Goal: Task Accomplishment & Management: Use online tool/utility

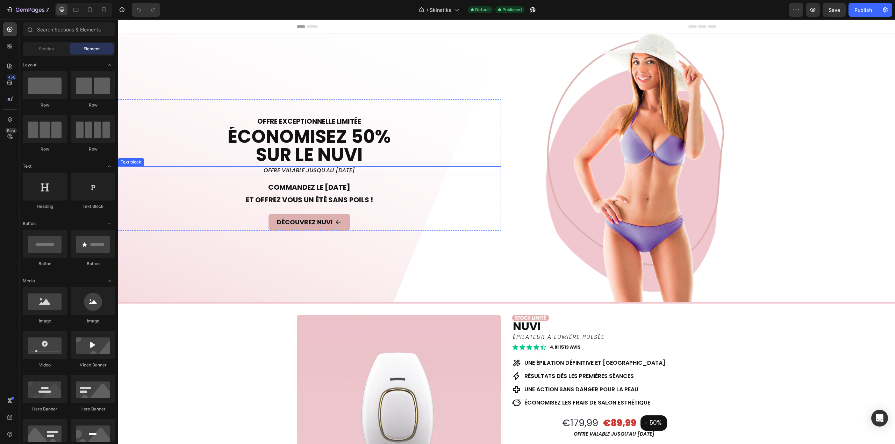
click at [328, 171] on p "offre valable jusqu'au [DATE]" at bounding box center [310, 170] width 382 height 7
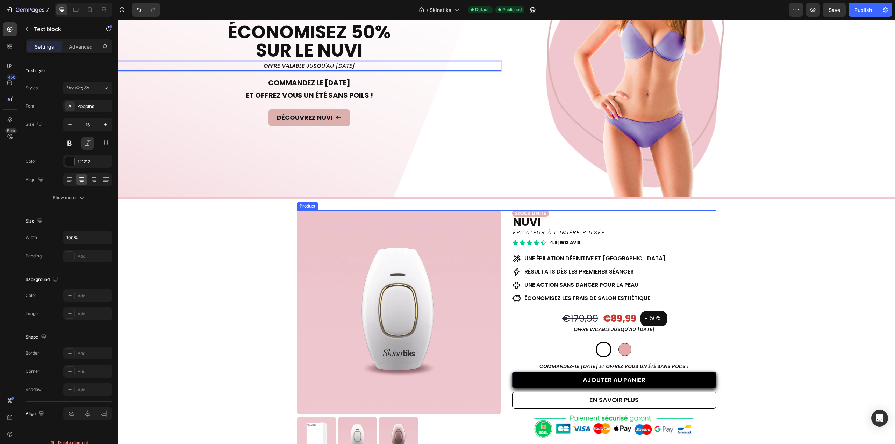
scroll to position [140, 0]
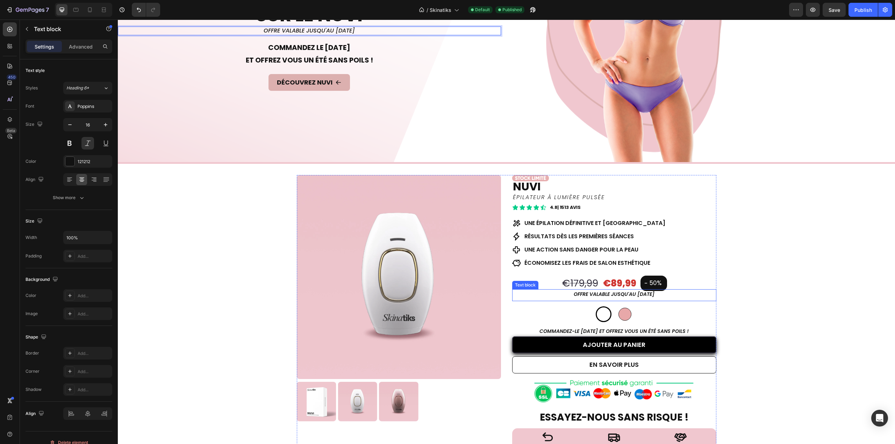
click at [628, 293] on p "offre valable jusqu'au [DATE]" at bounding box center [614, 294] width 203 height 9
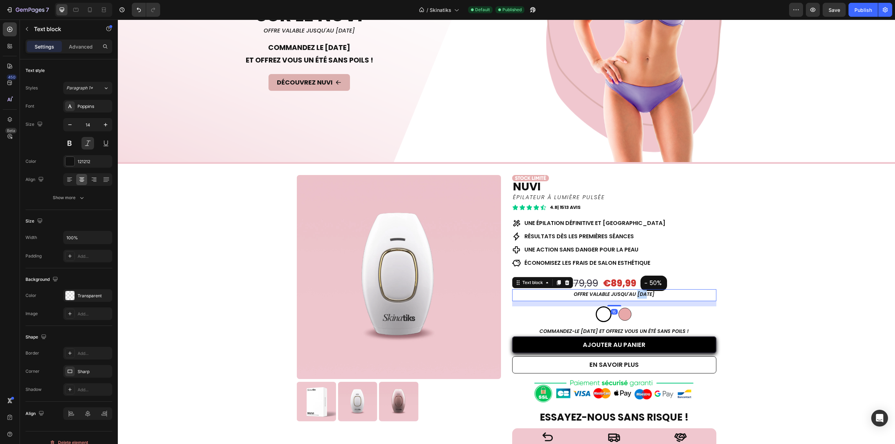
click at [628, 293] on p "offre valable jusqu'au [DATE]" at bounding box center [614, 294] width 203 height 9
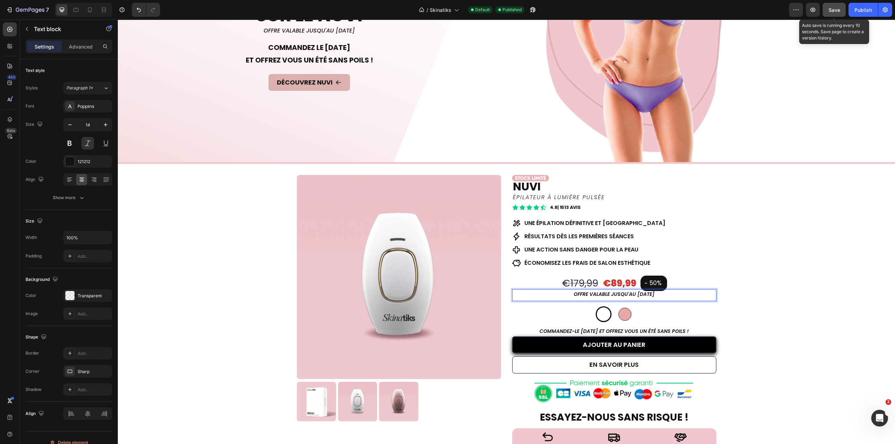
click at [825, 12] on button "Save" at bounding box center [834, 10] width 23 height 14
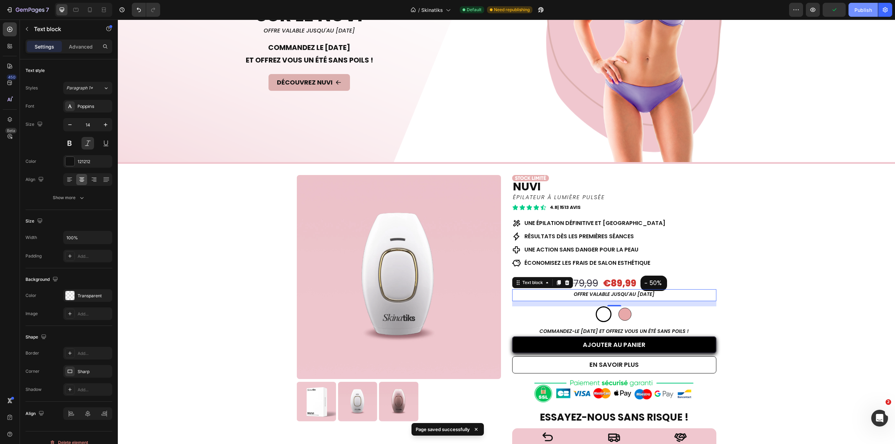
click at [861, 11] on div "Publish" at bounding box center [862, 9] width 17 height 7
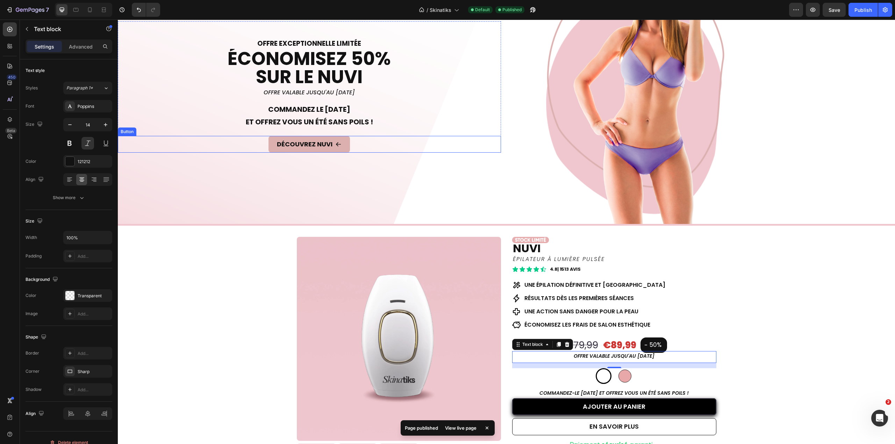
scroll to position [35, 0]
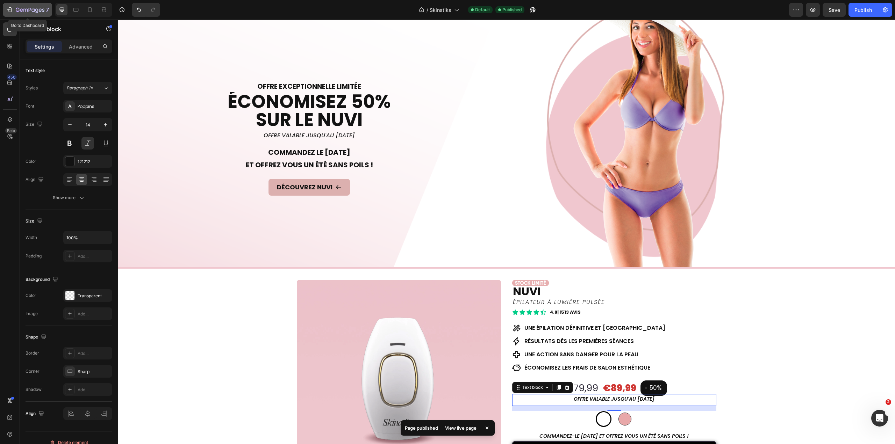
click at [22, 10] on icon "button" at bounding box center [30, 10] width 29 height 6
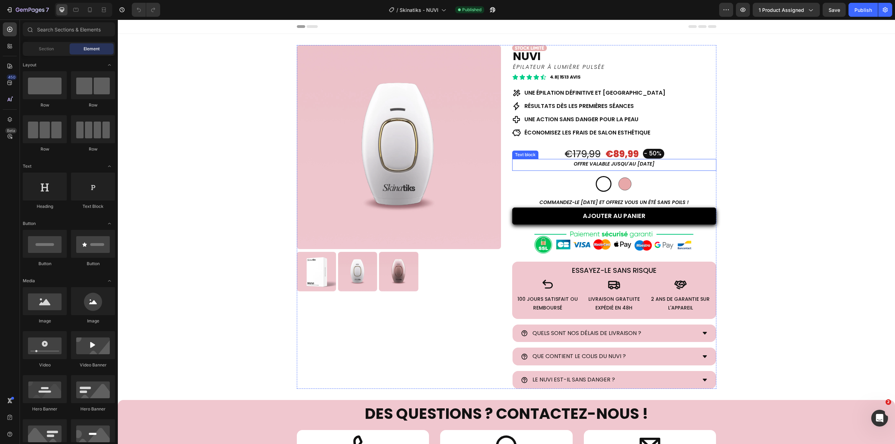
click at [630, 164] on p "OFFRE valable jusqu'au [DATE]" at bounding box center [614, 164] width 203 height 9
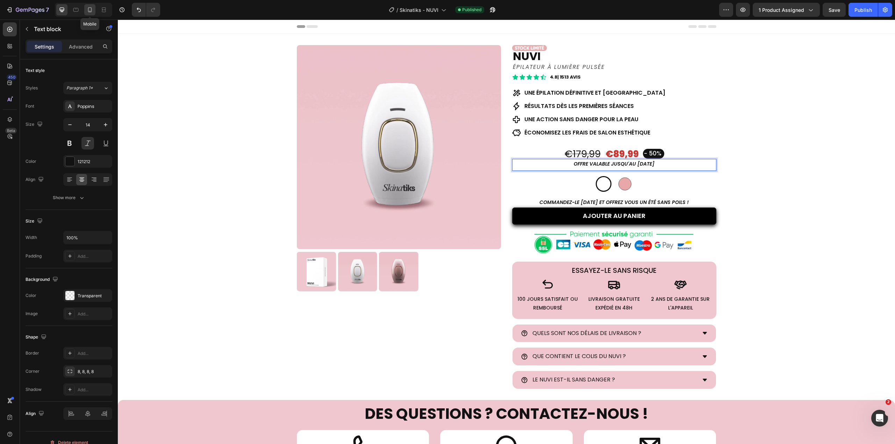
click at [93, 8] on icon at bounding box center [89, 9] width 7 height 7
type input "12"
type input "Auto"
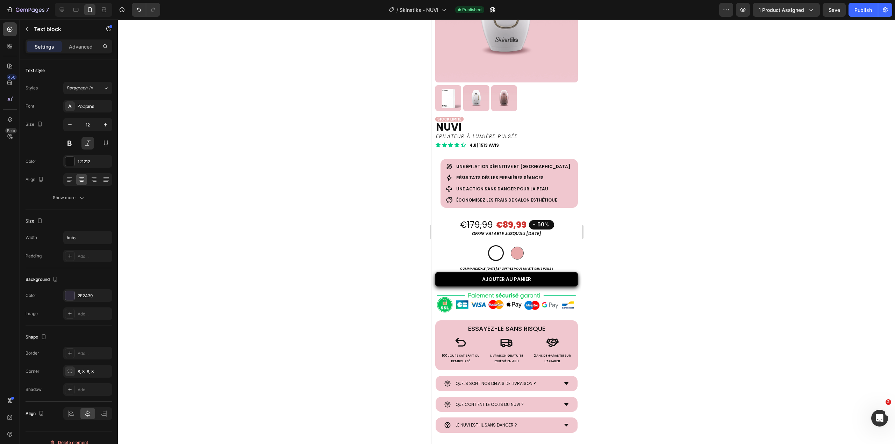
scroll to position [105, 0]
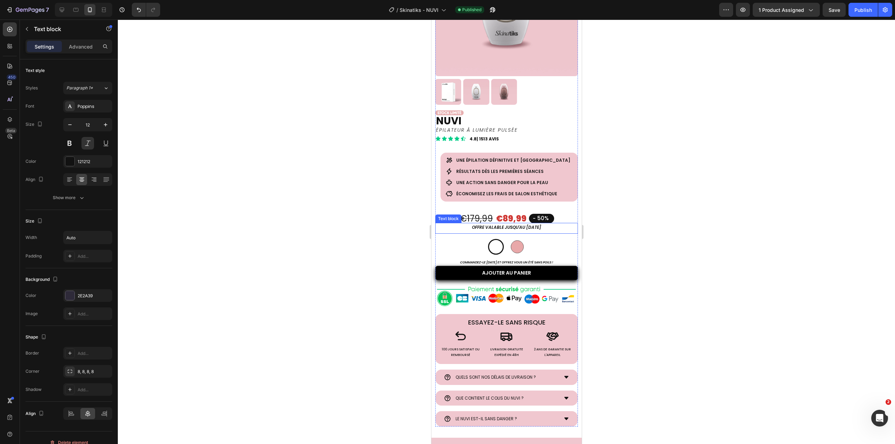
click at [520, 224] on p "OFFRE valable jusqu'au [DATE]" at bounding box center [507, 228] width 142 height 8
click at [519, 224] on p "OFFRE valable jusqu'au [DATE]" at bounding box center [507, 228] width 142 height 8
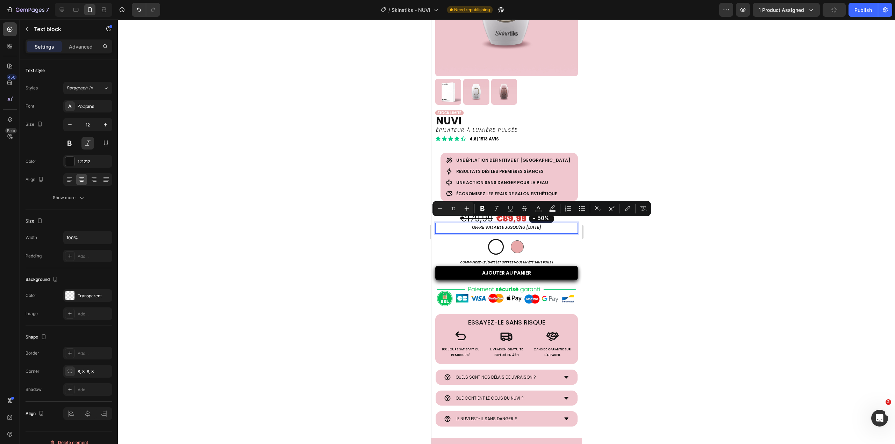
click at [523, 224] on p "OFFRE valable jusqu'au [DATE]" at bounding box center [507, 228] width 142 height 8
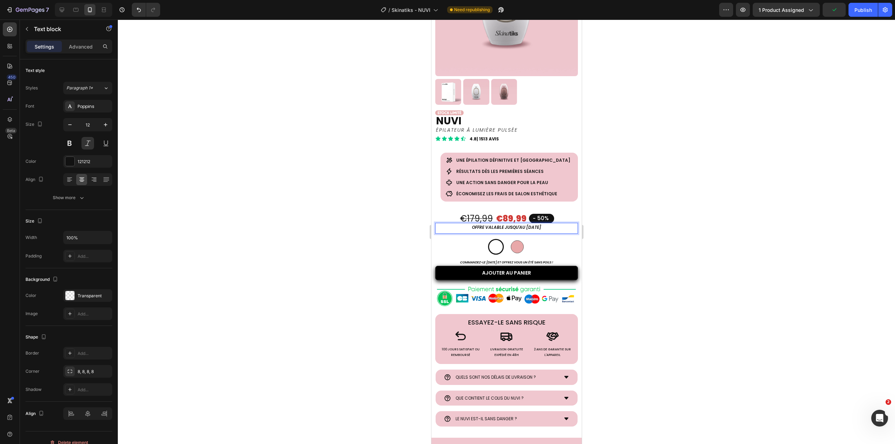
click at [524, 224] on p "OFFRE valable jusqu'au [DATE]" at bounding box center [507, 228] width 142 height 8
drag, startPoint x: 647, startPoint y: 202, endPoint x: 661, endPoint y: 198, distance: 14.7
click at [647, 202] on div at bounding box center [506, 232] width 777 height 425
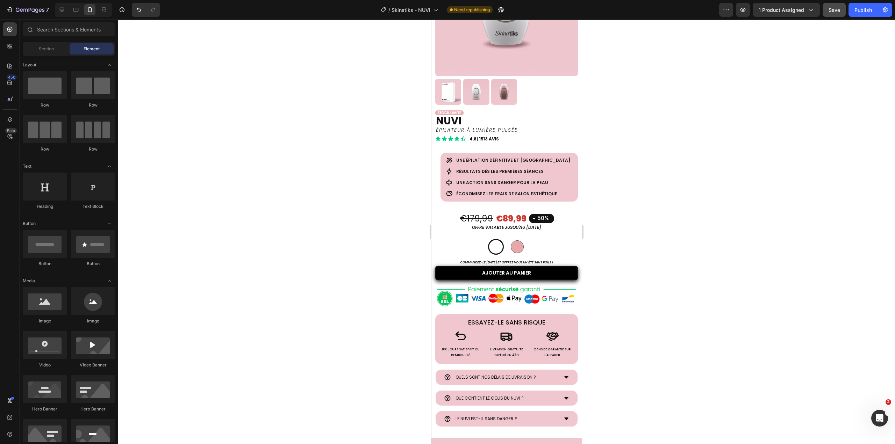
click at [831, 11] on span "Save" at bounding box center [835, 10] width 12 height 6
click at [863, 11] on div "Publish" at bounding box center [862, 9] width 17 height 7
click at [16, 7] on icon "button" at bounding box center [30, 10] width 29 height 6
